Goal: Task Accomplishment & Management: Manage account settings

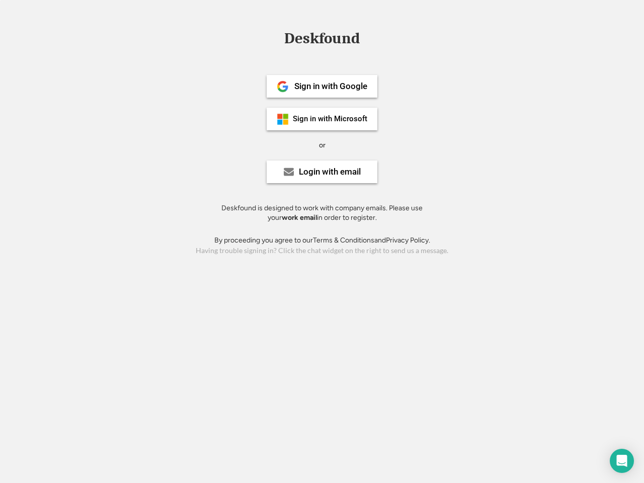
click at [322, 144] on div "or" at bounding box center [322, 145] width 7 height 10
click at [322, 40] on div "Deskfound" at bounding box center [321, 39] width 85 height 16
click at [275, 38] on div "Deskfound" at bounding box center [322, 40] width 644 height 19
click at [322, 40] on div "Deskfound" at bounding box center [321, 39] width 85 height 16
click at [322, 145] on div "or" at bounding box center [322, 145] width 7 height 10
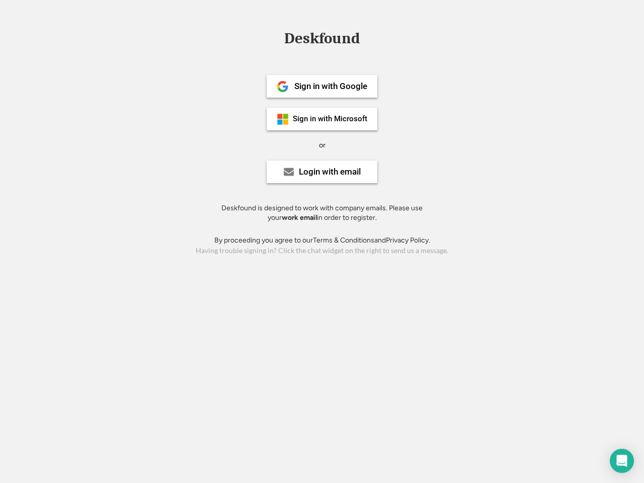
click at [322, 86] on div "Sign in with Google" at bounding box center [330, 86] width 73 height 9
click at [330, 86] on div "Sign in with Google" at bounding box center [330, 86] width 73 height 9
click at [283, 86] on img at bounding box center [283, 86] width 12 height 12
click at [322, 119] on div "Sign in with Microsoft" at bounding box center [330, 119] width 74 height 8
click at [330, 119] on div "Sign in with Microsoft" at bounding box center [330, 119] width 74 height 8
